Goal: Task Accomplishment & Management: Manage account settings

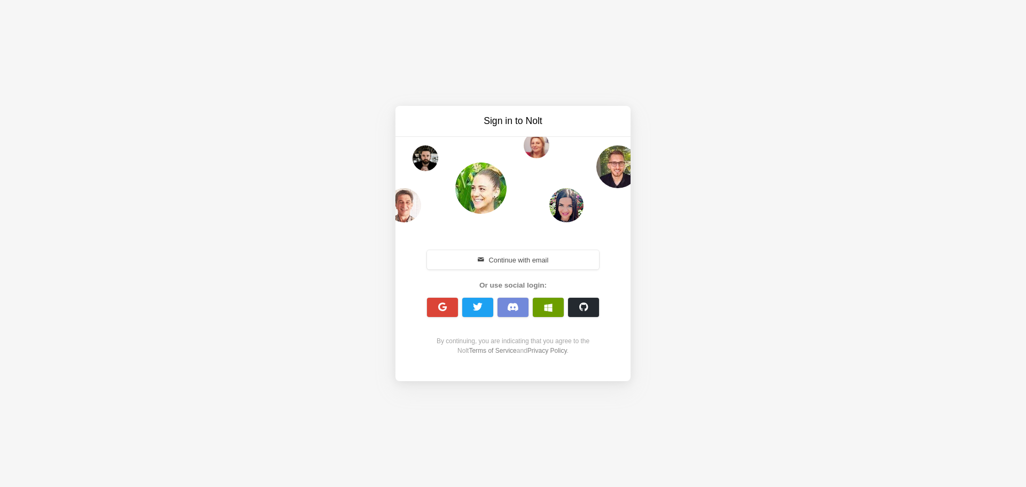
click at [545, 305] on span "button" at bounding box center [548, 307] width 9 height 9
click at [549, 313] on button "button" at bounding box center [548, 307] width 31 height 19
click at [531, 262] on button "Continue with email" at bounding box center [513, 259] width 172 height 19
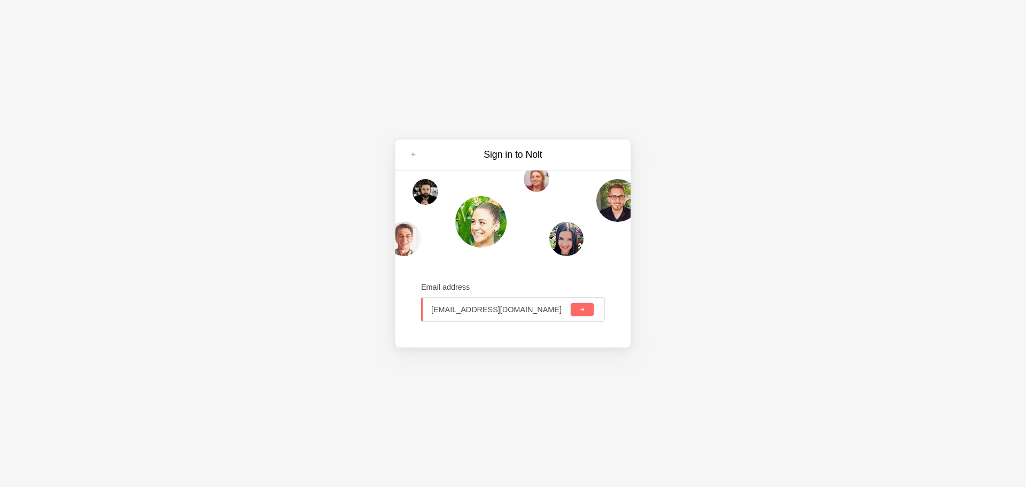
type input "[EMAIL_ADDRESS][DOMAIN_NAME]"
click at [571, 303] on button "submit" at bounding box center [582, 309] width 23 height 13
